Goal: Browse casually

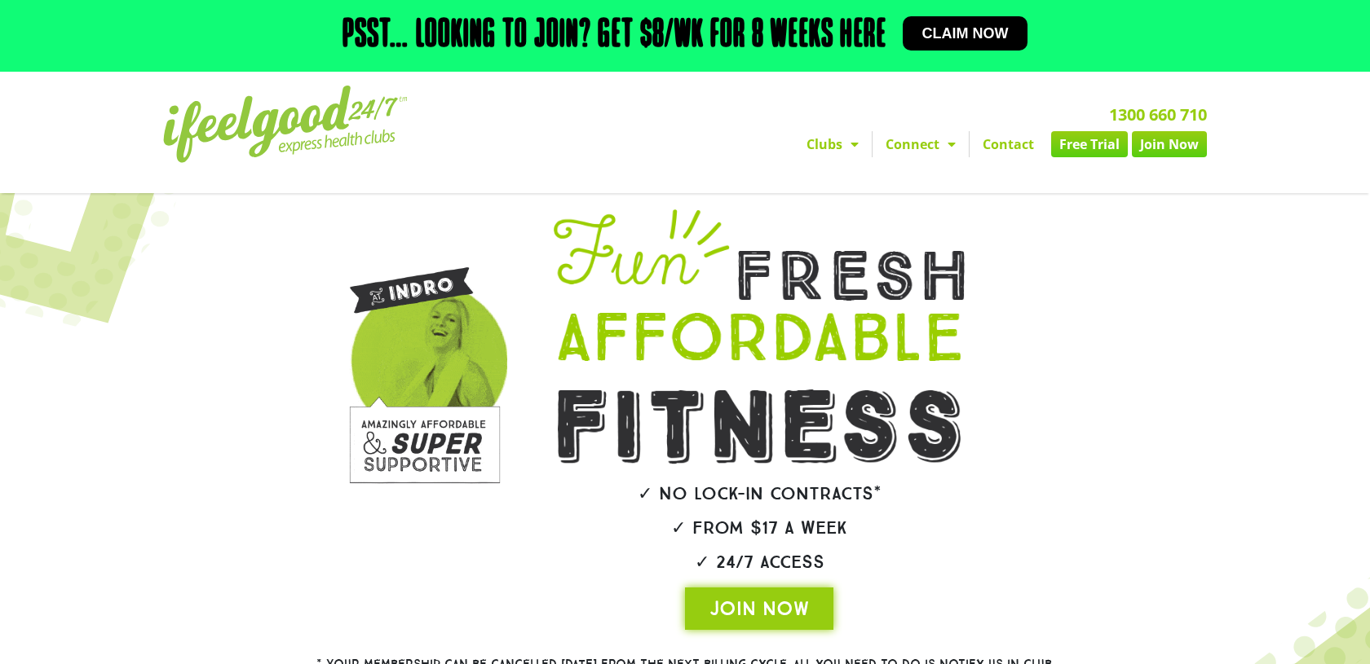
scroll to position [1, 0]
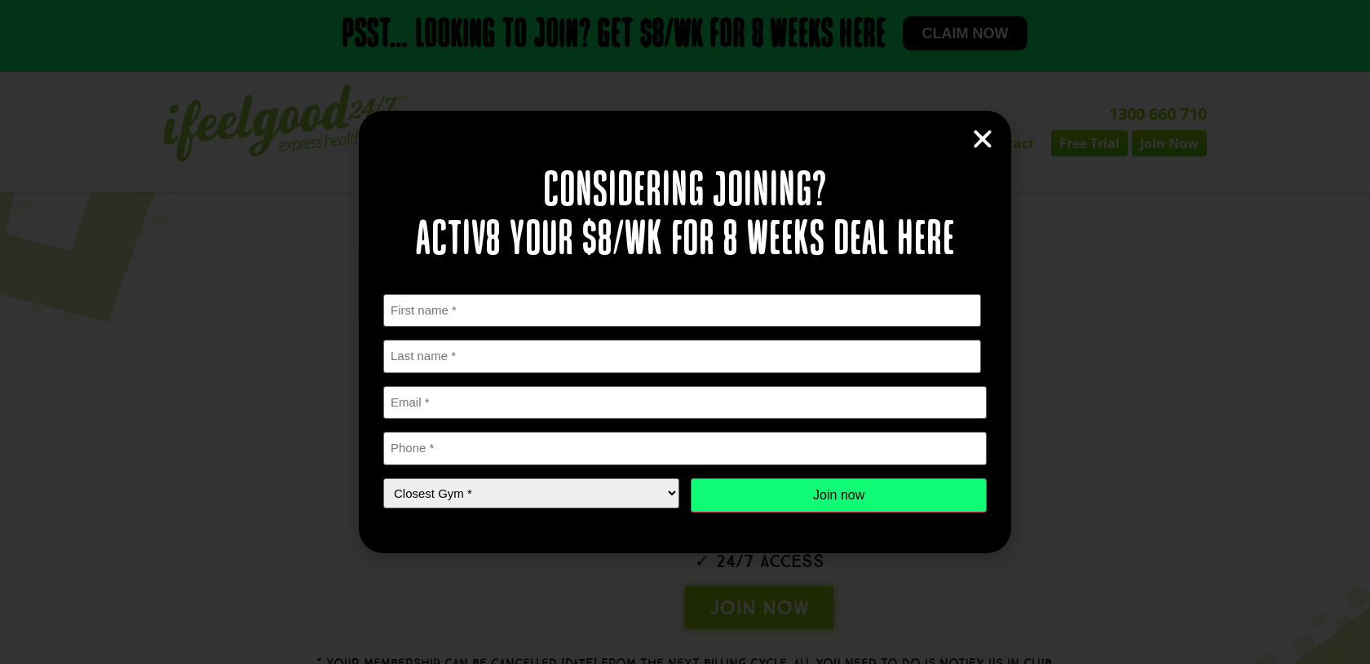
click at [979, 140] on icon "Close" at bounding box center [982, 139] width 24 height 24
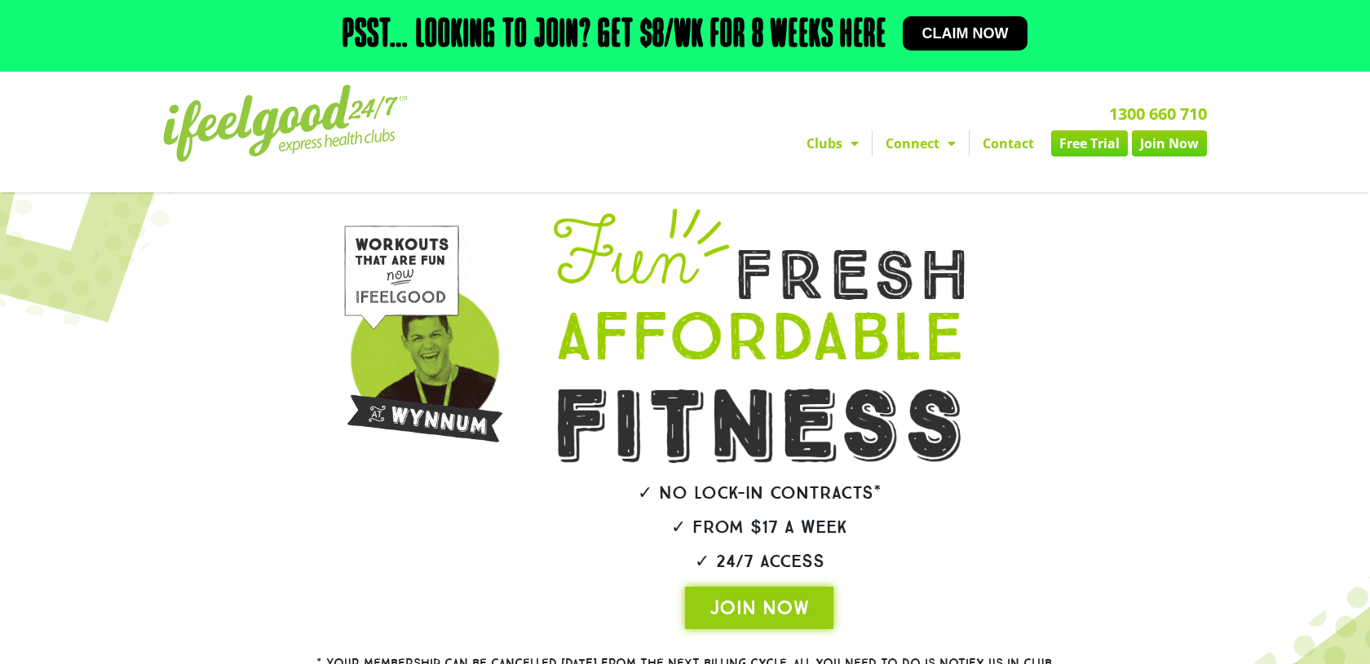
scroll to position [0, 0]
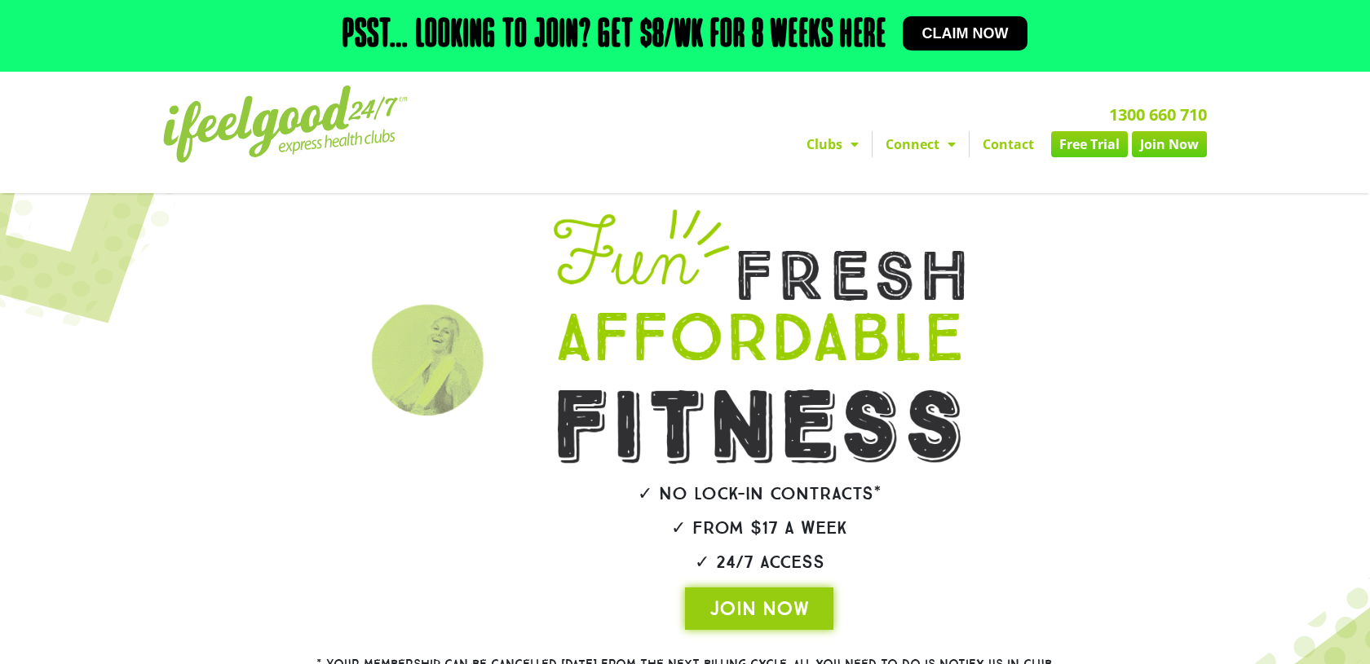
click at [253, 383] on div at bounding box center [281, 419] width 90 height 437
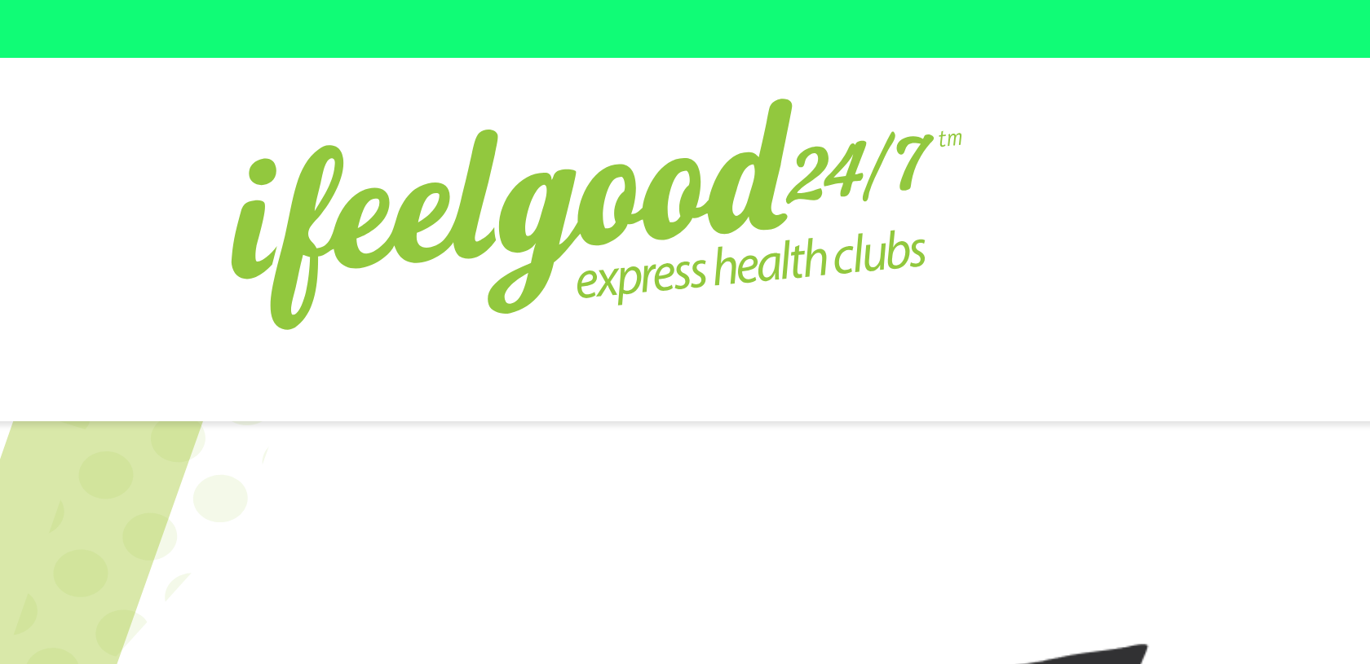
click at [299, 148] on img at bounding box center [285, 124] width 245 height 77
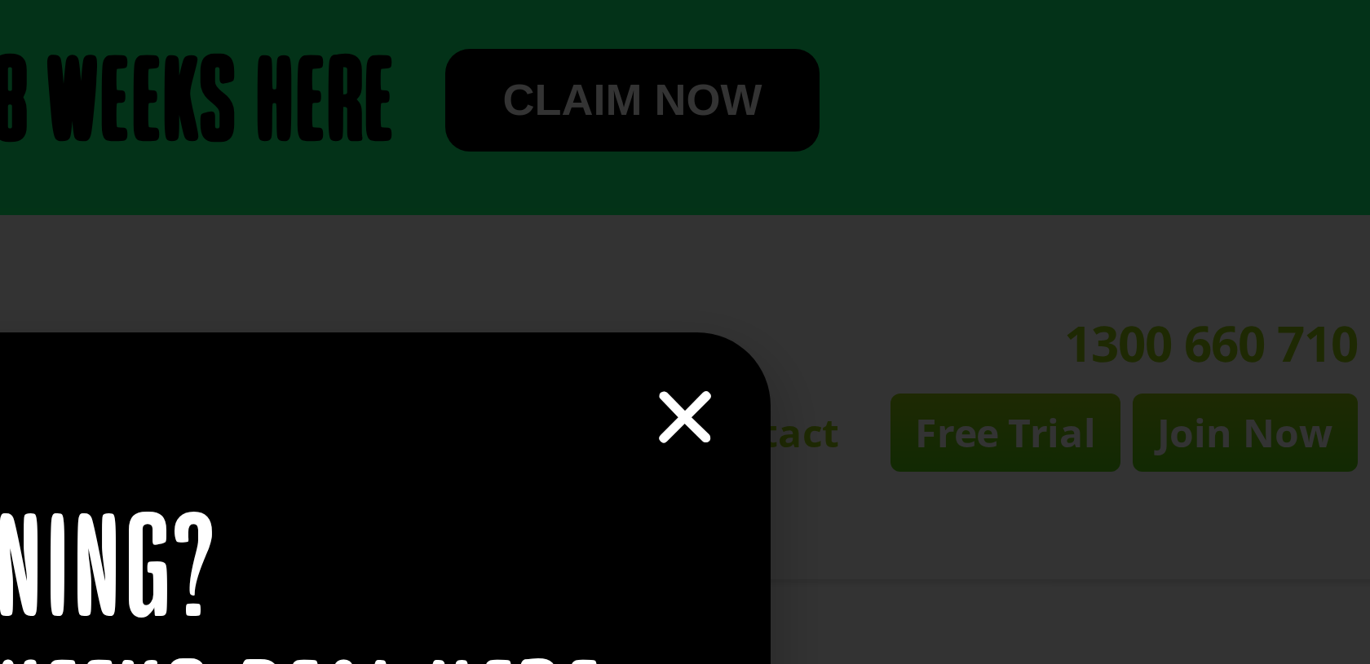
click at [978, 143] on icon "Close" at bounding box center [982, 139] width 24 height 24
